Goal: Navigation & Orientation: Understand site structure

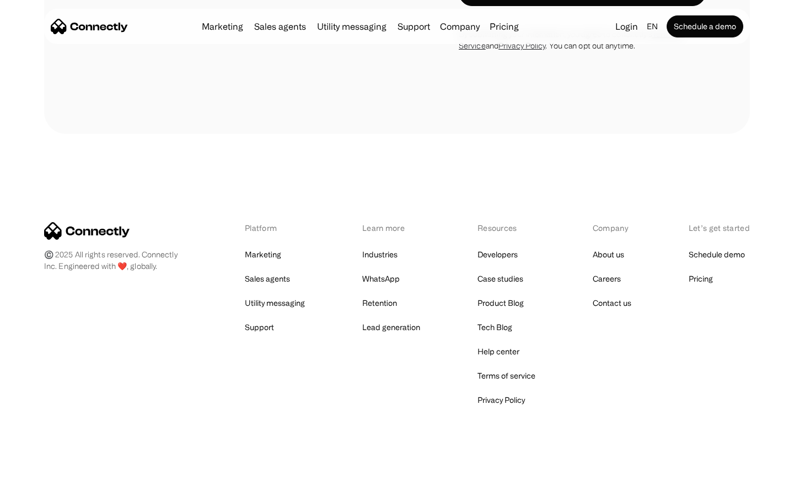
scroll to position [3711, 0]
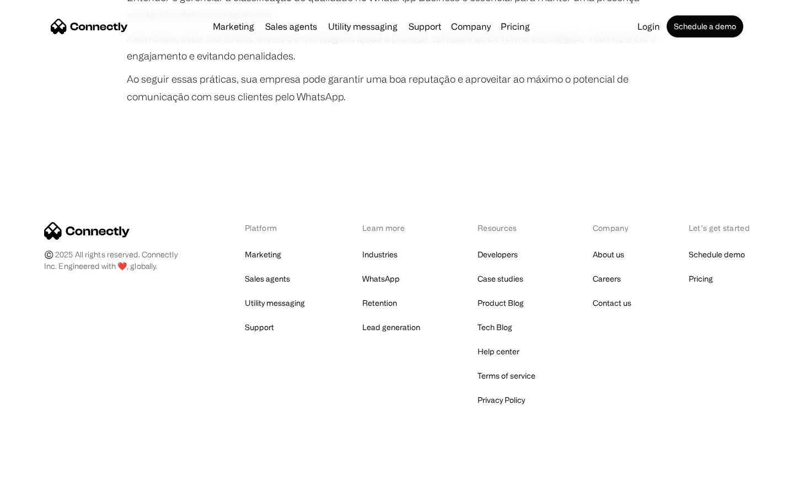
scroll to position [2065, 0]
